Goal: Check status: Check status

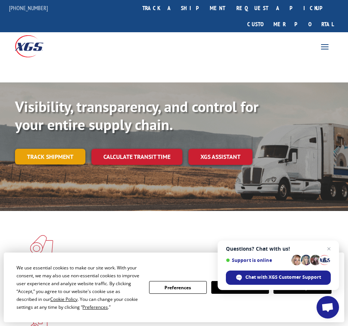
click at [49, 149] on link "Track shipment" at bounding box center [50, 157] width 70 height 16
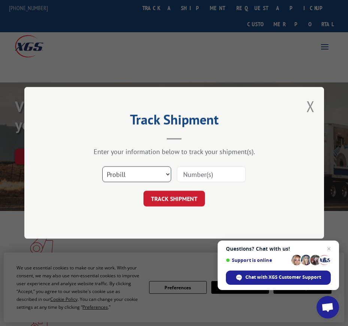
select select "bol"
click option "BOL" at bounding box center [0, 0] width 0 height 0
click at [205, 175] on input at bounding box center [211, 175] width 69 height 16
paste input "250829K1"
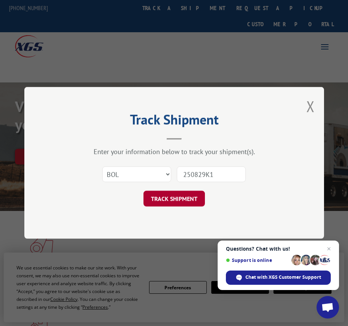
type input "250829K1"
click at [171, 198] on button "TRACK SHIPMENT" at bounding box center [173, 199] width 61 height 16
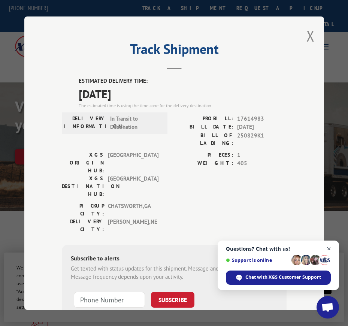
click at [328, 247] on span "Close chat" at bounding box center [328, 248] width 9 height 9
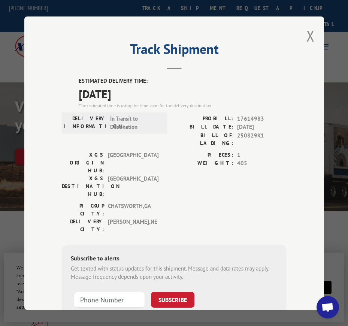
scroll to position [38, 0]
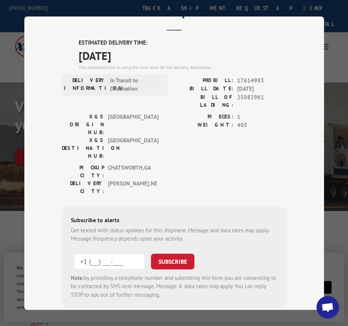
click at [89, 253] on input "+1 (___) ___-____" at bounding box center [109, 261] width 71 height 16
type input "[PHONE_NUMBER]"
click at [168, 253] on button "SUBSCRIBE" at bounding box center [172, 261] width 43 height 16
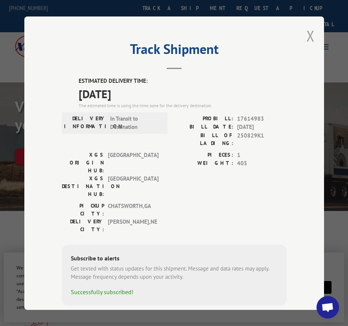
click at [310, 35] on button "Close modal" at bounding box center [310, 36] width 8 height 20
